Goal: Transaction & Acquisition: Complete application form

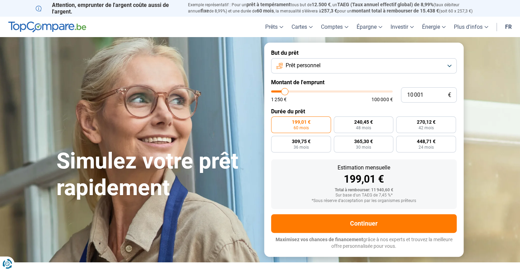
click at [298, 124] on span "199,01 €" at bounding box center [301, 121] width 19 height 5
click at [276, 121] on input "199,01 € 60 mois" at bounding box center [273, 118] width 5 height 5
click at [420, 94] on input "10 001" at bounding box center [429, 94] width 56 height 15
type input "100 000"
type input "100000"
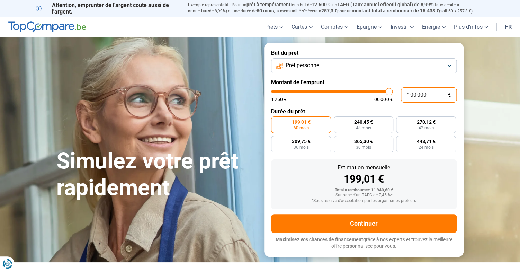
radio input "false"
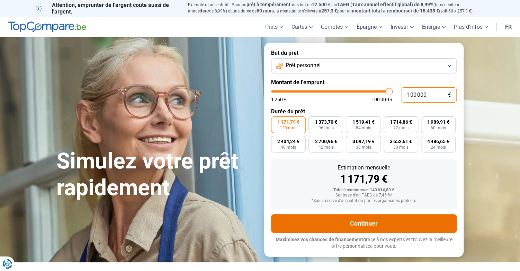
type input "100 000"
click at [366, 224] on button "Continuer" at bounding box center [364, 223] width 186 height 19
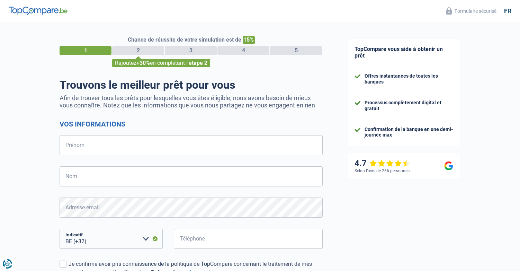
select select "32"
click at [195, 149] on input "Prénom" at bounding box center [191, 145] width 263 height 20
type input "aynur"
type input "edeer"
